Goal: Information Seeking & Learning: Learn about a topic

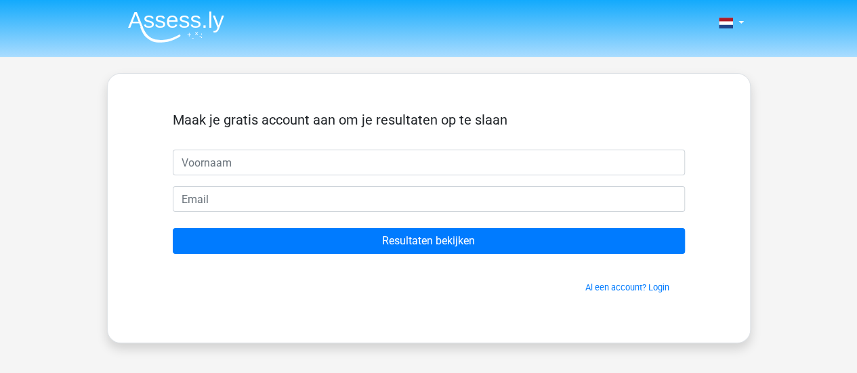
click at [285, 161] on input "text" at bounding box center [429, 163] width 512 height 26
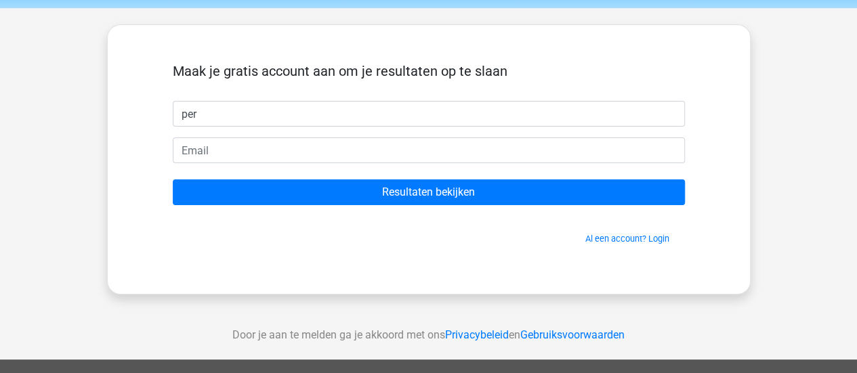
scroll to position [50, 0]
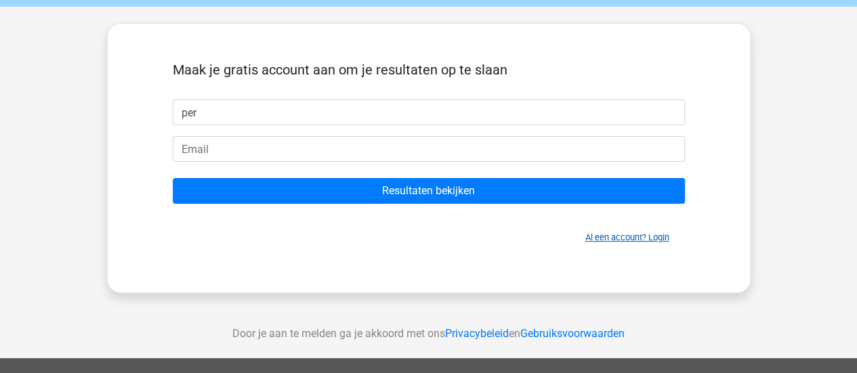
type input "per"
click at [660, 241] on link "Al een account? Login" at bounding box center [628, 237] width 84 height 10
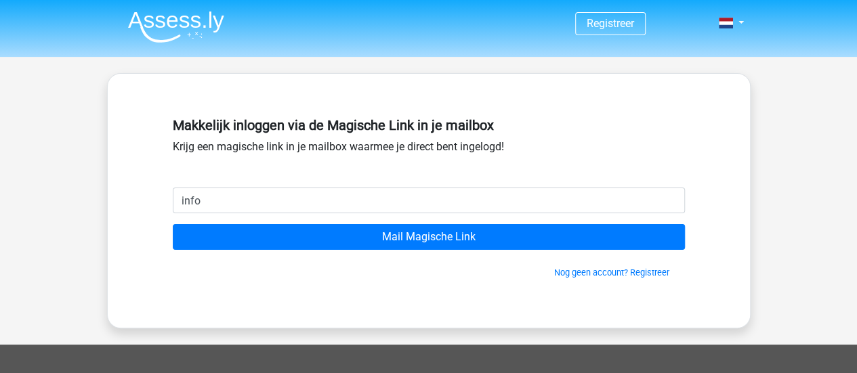
type input "[EMAIL_ADDRESS][DOMAIN_NAME]"
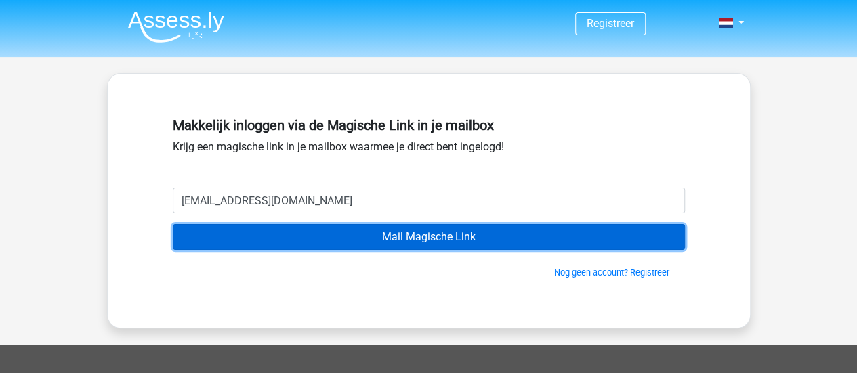
click at [279, 236] on input "Mail Magische Link" at bounding box center [429, 237] width 512 height 26
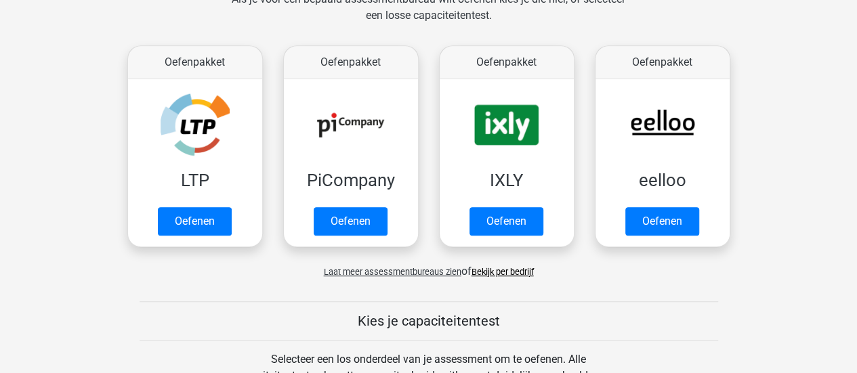
scroll to position [319, 0]
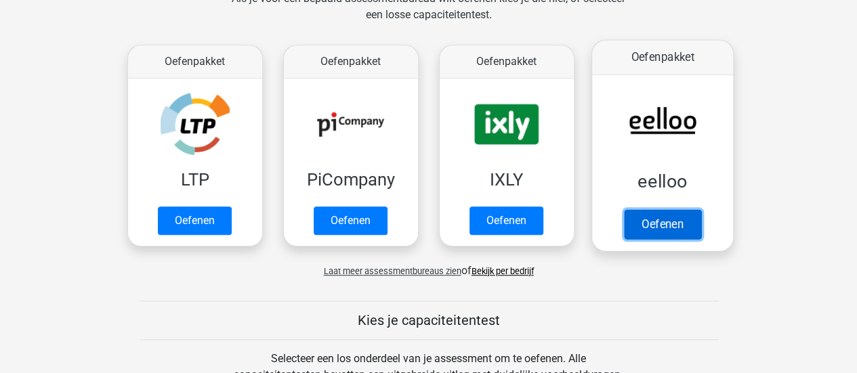
click at [670, 228] on link "Oefenen" at bounding box center [662, 224] width 77 height 30
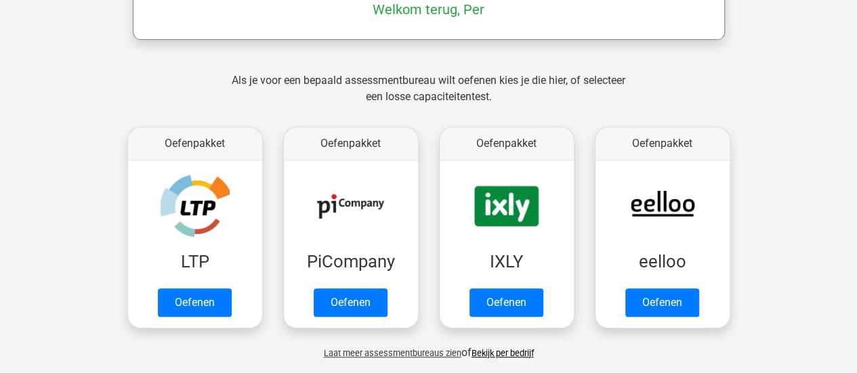
scroll to position [240, 0]
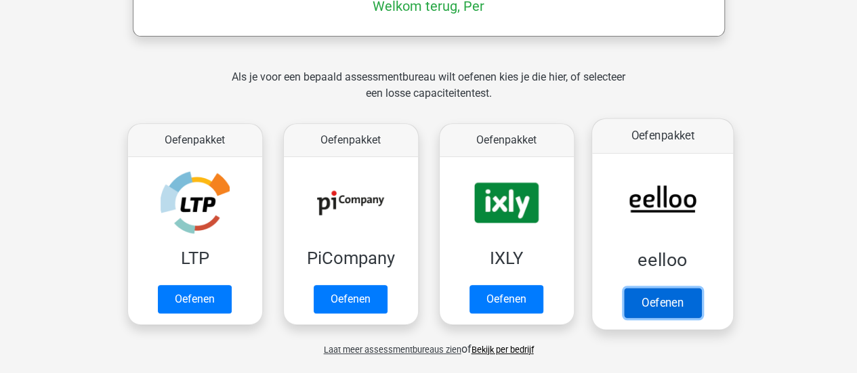
click at [649, 303] on link "Oefenen" at bounding box center [662, 303] width 77 height 30
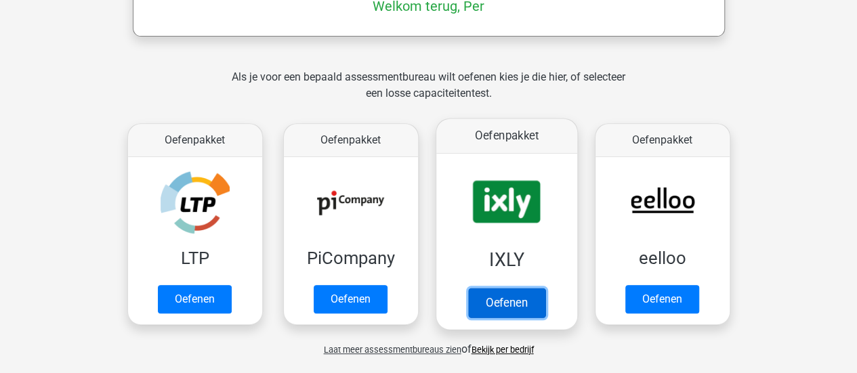
click at [509, 302] on link "Oefenen" at bounding box center [506, 303] width 77 height 30
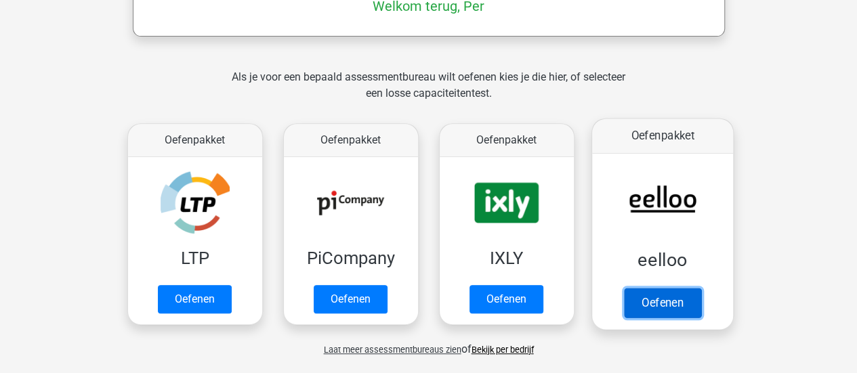
click at [664, 288] on link "Oefenen" at bounding box center [662, 303] width 77 height 30
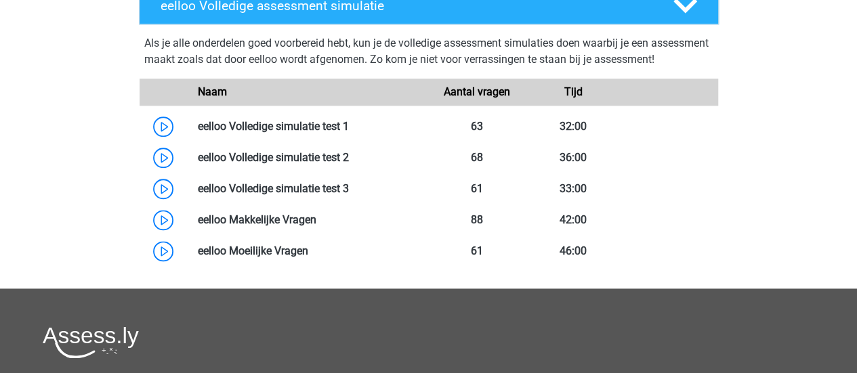
scroll to position [775, 0]
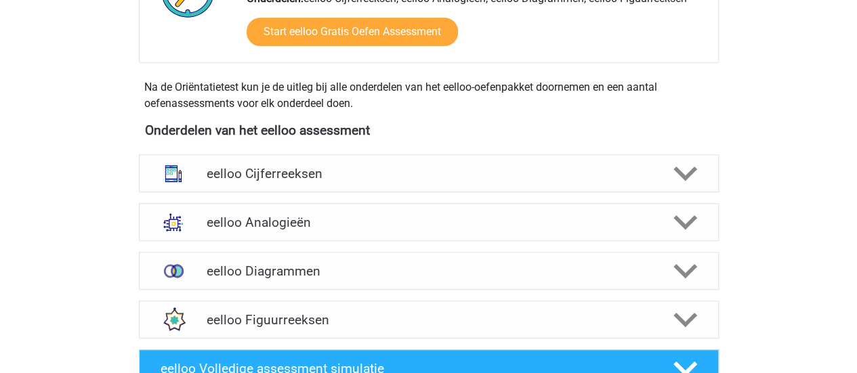
scroll to position [432, 0]
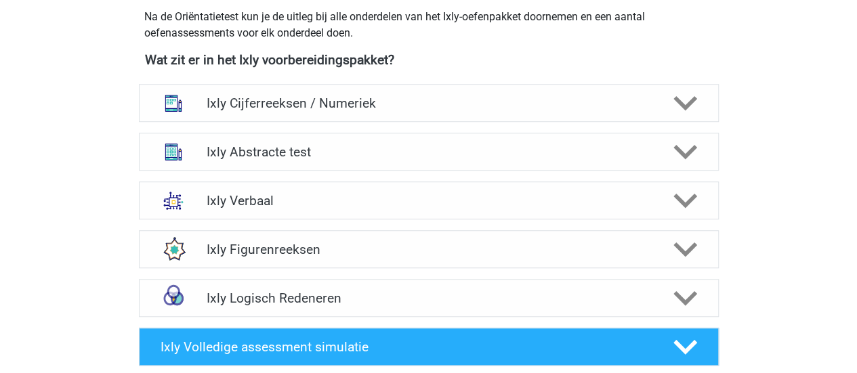
scroll to position [507, 0]
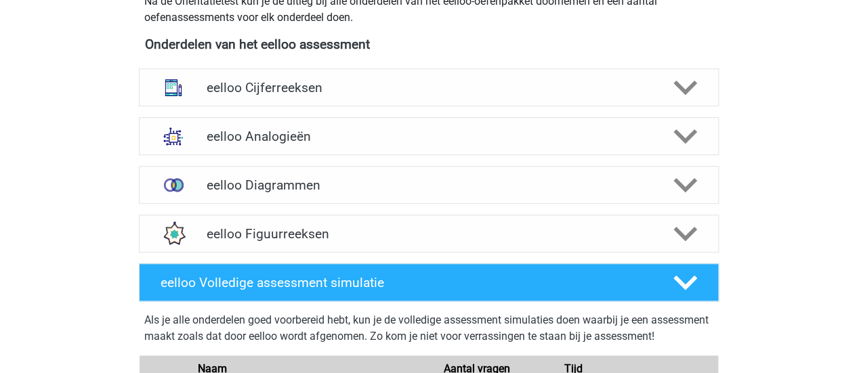
scroll to position [495, 0]
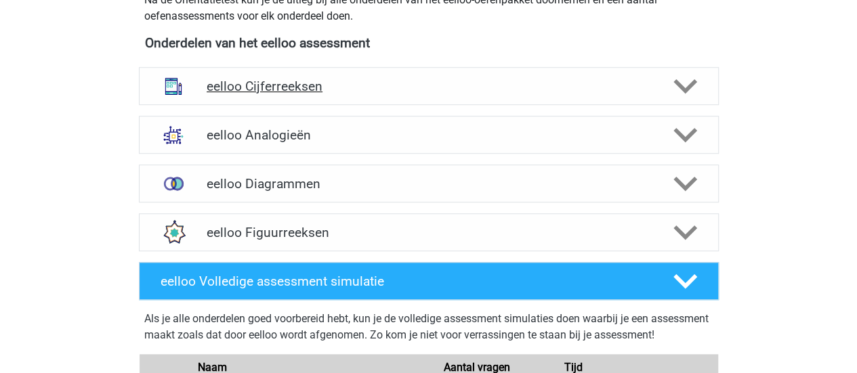
click at [328, 94] on div "eelloo Cijferreeksen" at bounding box center [429, 86] width 580 height 38
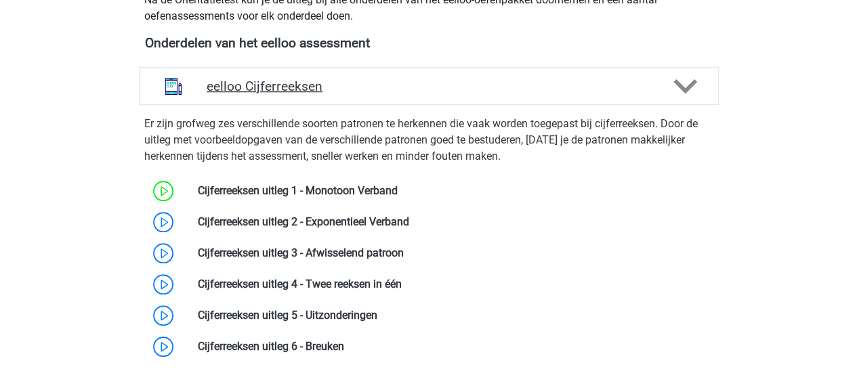
click at [328, 94] on div "eelloo Cijferreeksen" at bounding box center [429, 86] width 580 height 38
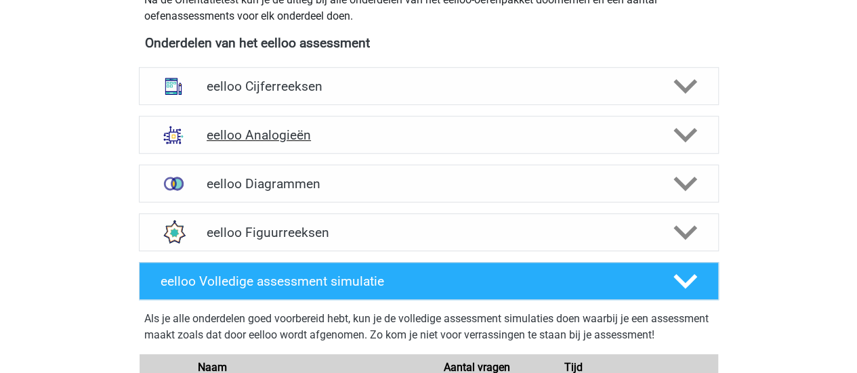
click at [315, 123] on div "eelloo Analogieën" at bounding box center [429, 135] width 580 height 38
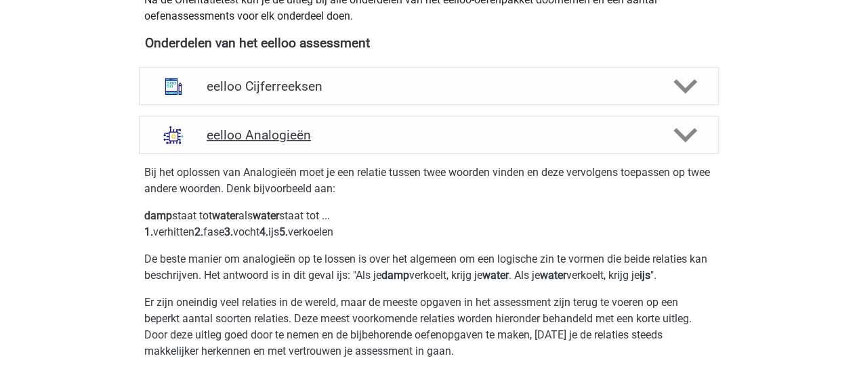
click at [327, 135] on h4 "eelloo Analogieën" at bounding box center [429, 135] width 444 height 16
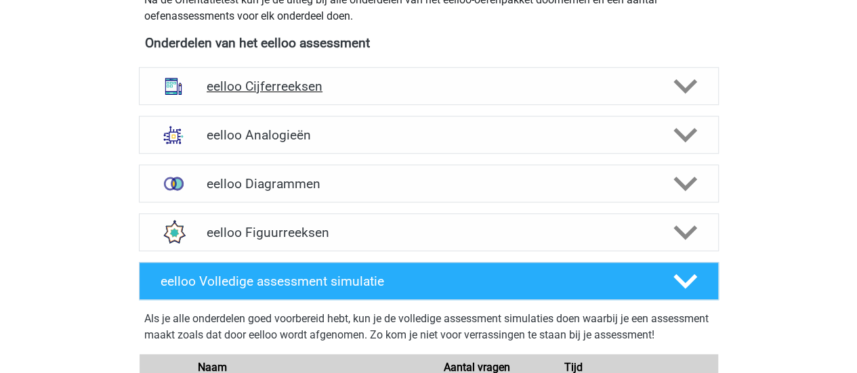
click at [419, 86] on h4 "eelloo Cijferreeksen" at bounding box center [429, 87] width 444 height 16
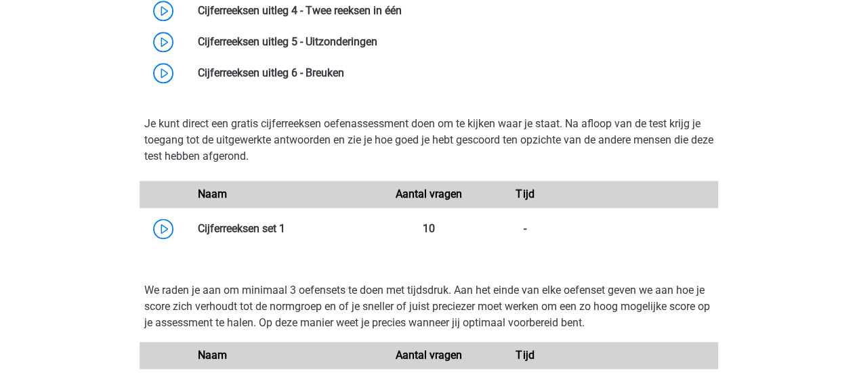
scroll to position [767, 0]
